Goal: Download file/media

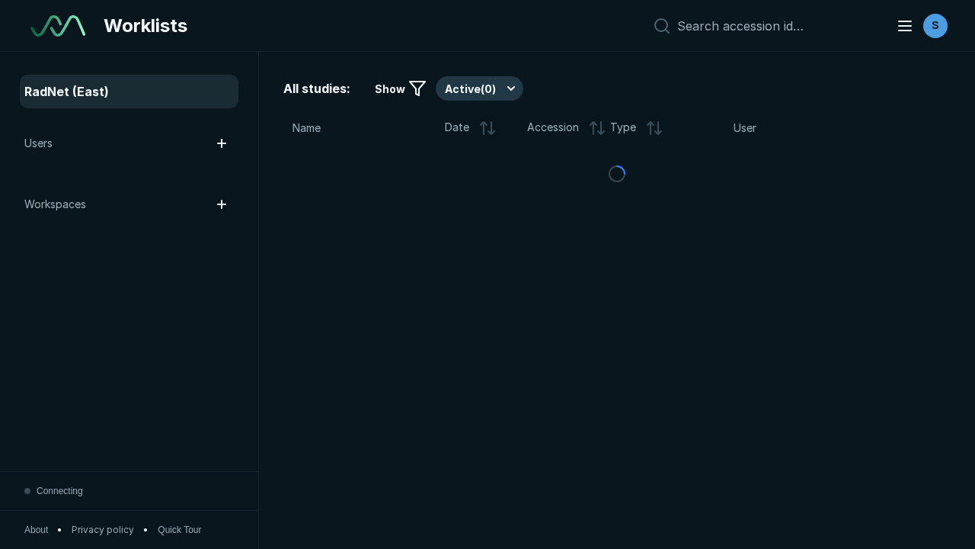
scroll to position [4161, 6347]
